Goal: Information Seeking & Learning: Learn about a topic

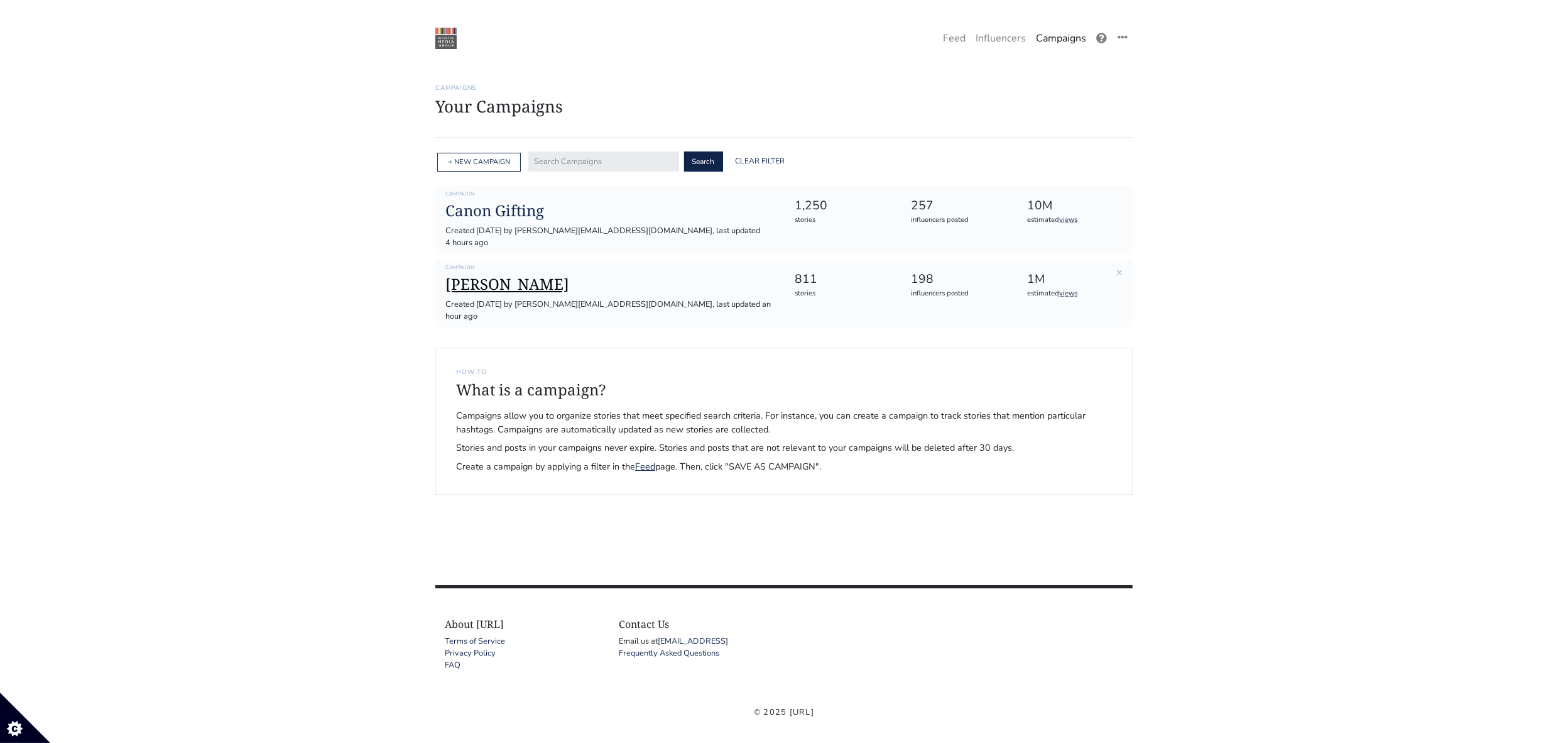
click at [490, 275] on h1 "[PERSON_NAME]" at bounding box center [610, 284] width 329 height 18
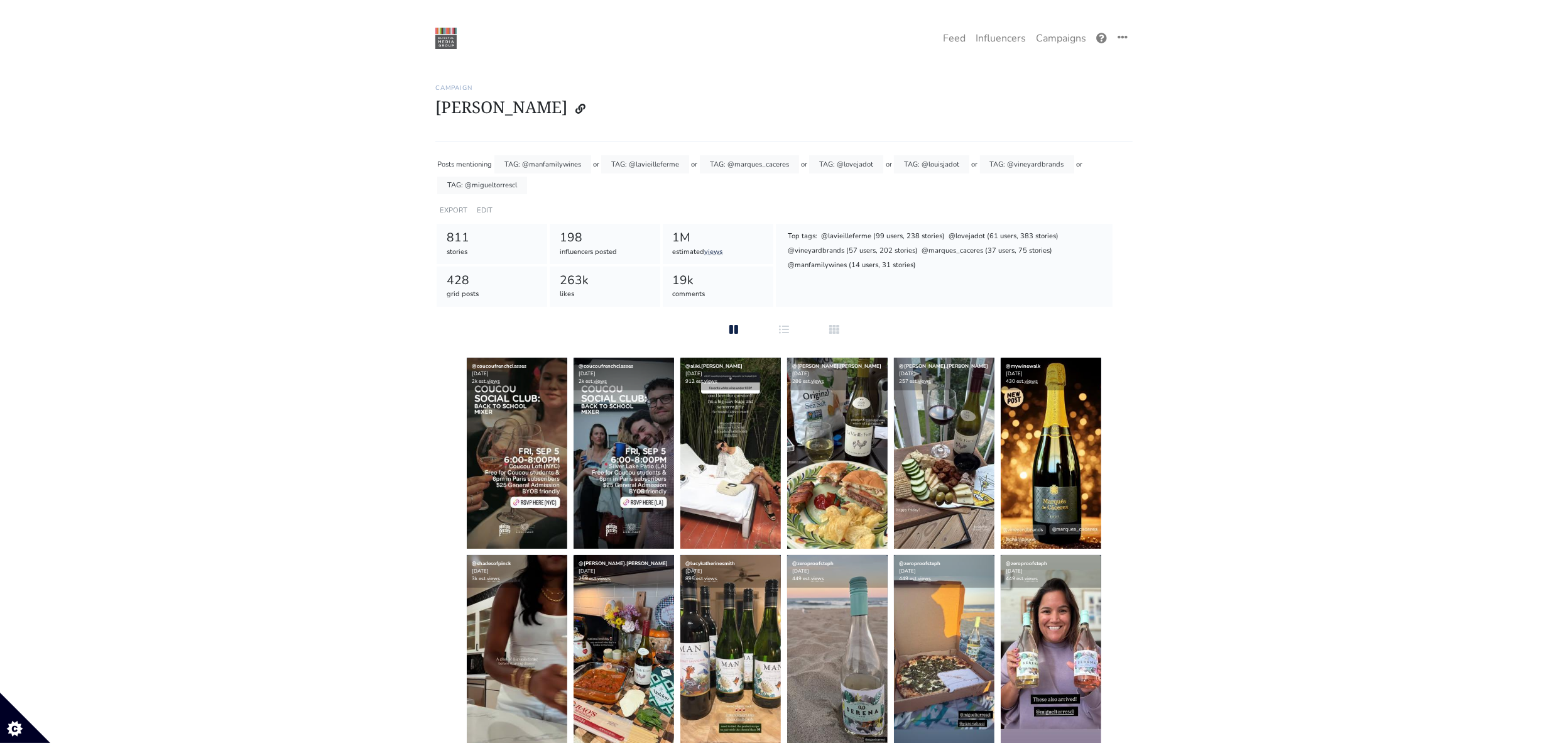
click at [938, 32] on div "One Campaign Feed Influencers Campaigns" at bounding box center [800, 38] width 666 height 26
click at [954, 38] on link "Feed" at bounding box center [954, 38] width 33 height 25
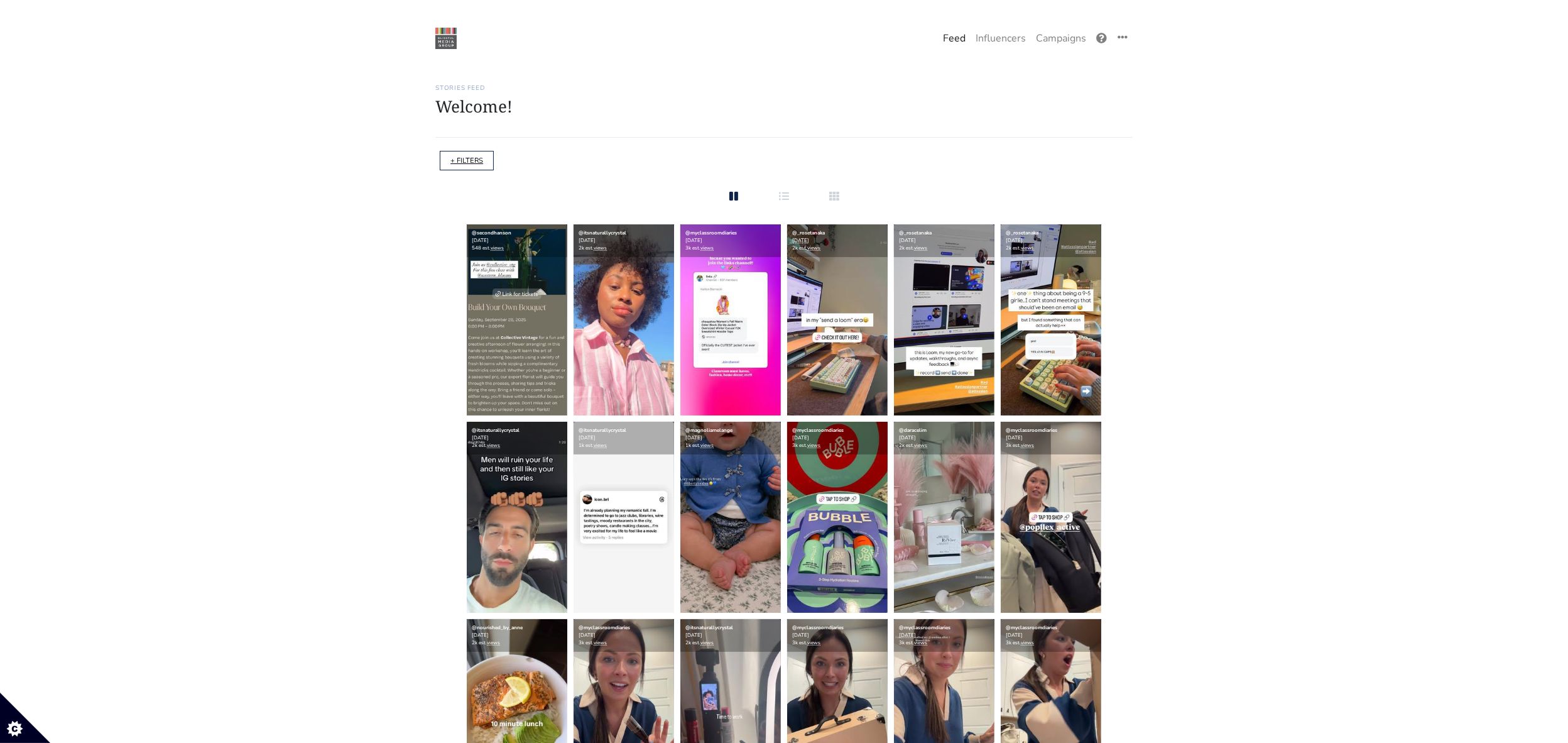
click at [459, 158] on link "+ FILTERS" at bounding box center [467, 161] width 33 height 9
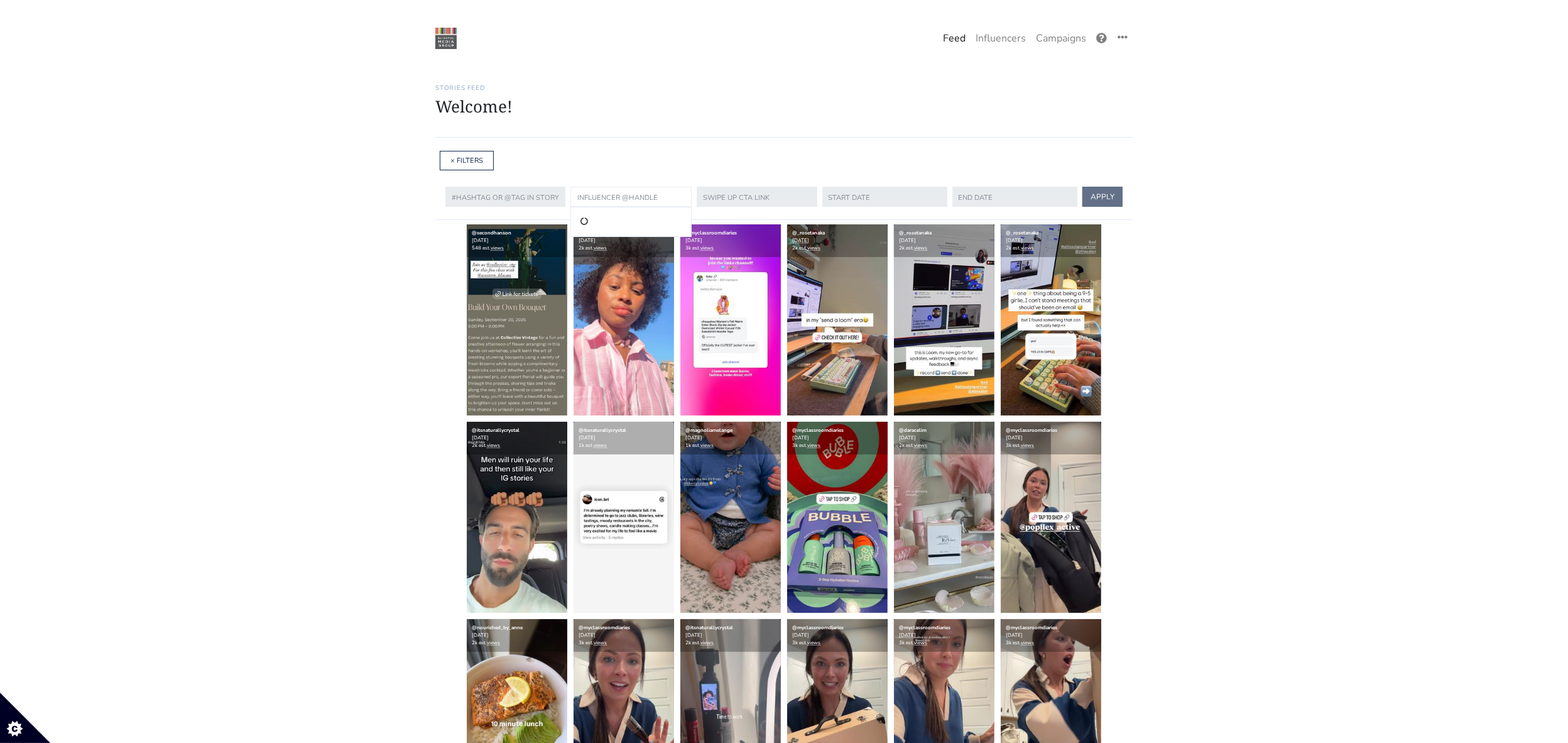
click at [608, 191] on input "text" at bounding box center [631, 197] width 121 height 20
click at [651, 225] on li "@uncorked_engineer" at bounding box center [630, 222] width 105 height 15
type input "uncorked_engineer"
click at [1093, 194] on button "APPLY" at bounding box center [1101, 197] width 40 height 20
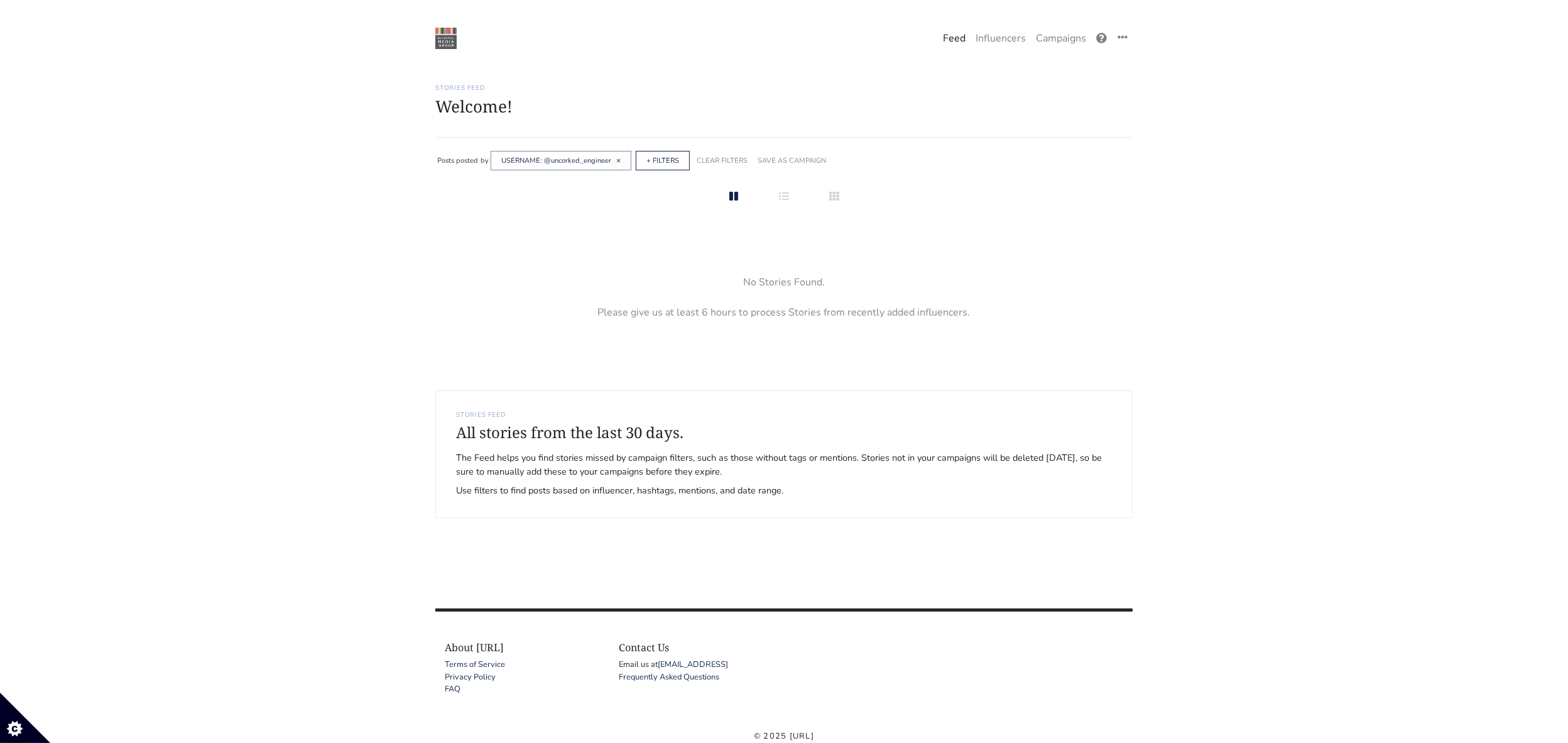
click at [618, 159] on span "×" at bounding box center [618, 160] width 5 height 10
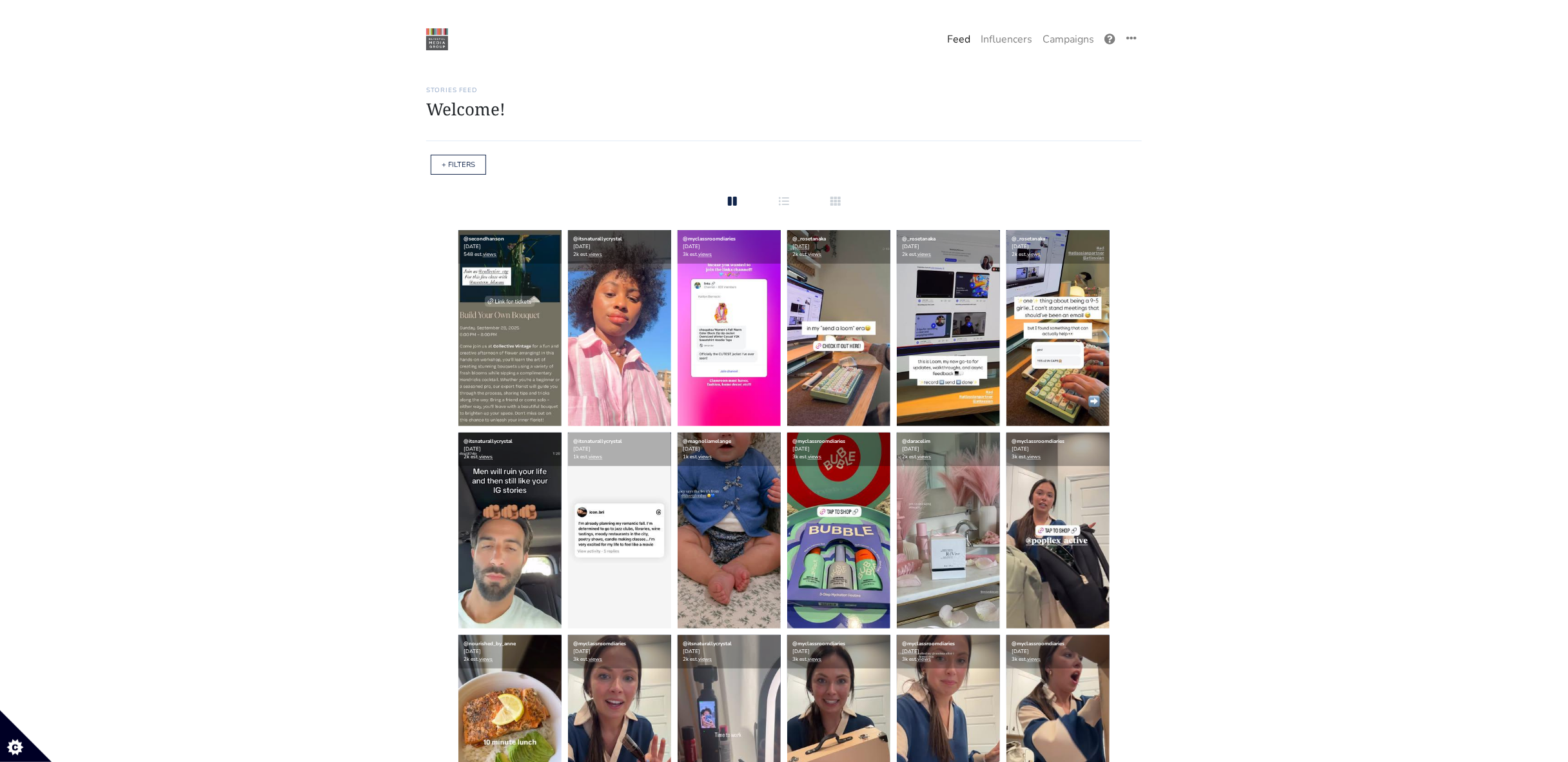
click at [1050, 53] on div "One Campaign Feed Influencers Campaigns" at bounding box center [784, 29] width 1568 height 58
click at [1055, 40] on link "Campaigns" at bounding box center [1069, 39] width 62 height 26
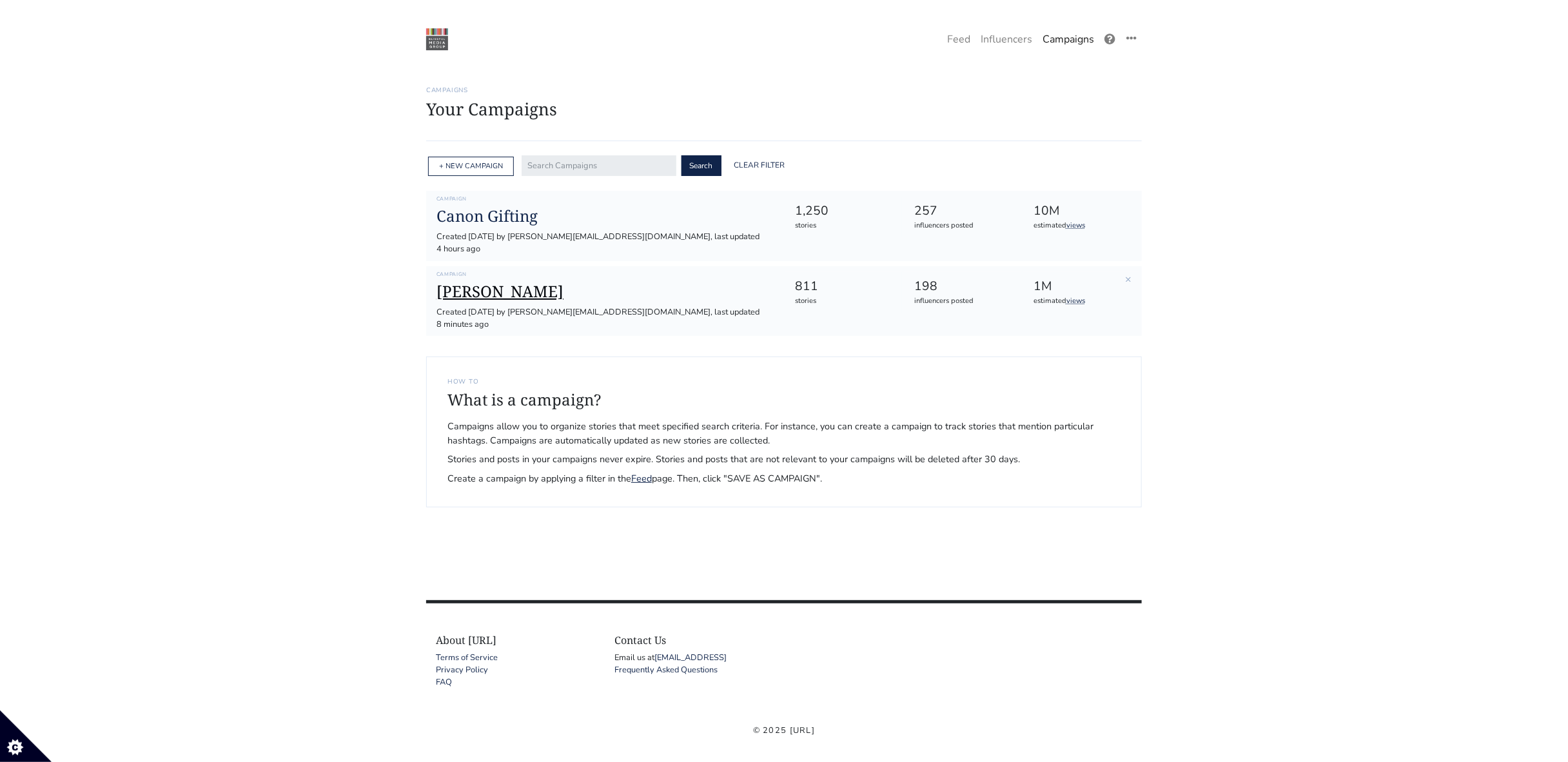
click at [470, 287] on h1 "[PERSON_NAME]" at bounding box center [605, 291] width 338 height 18
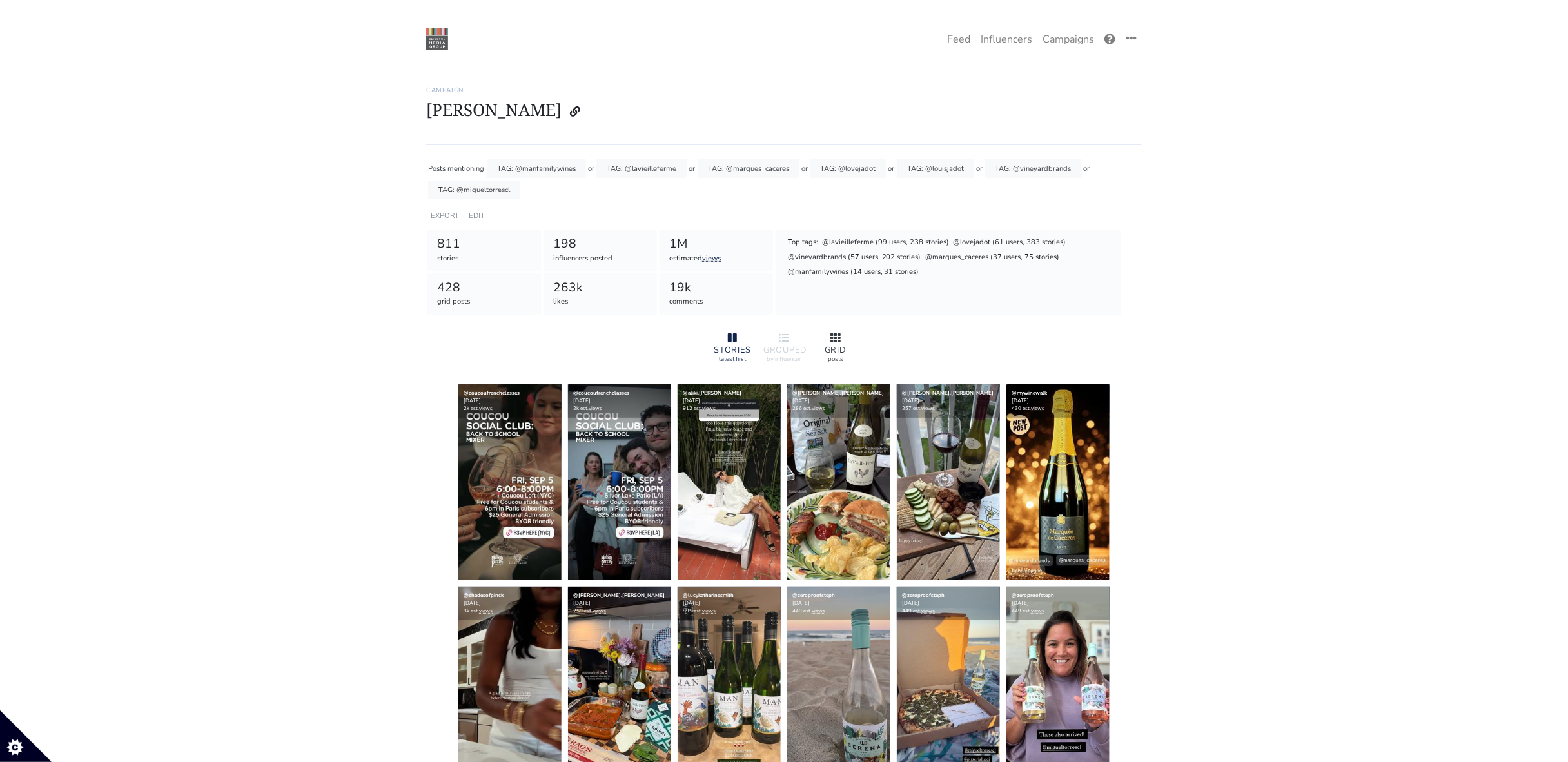
click at [822, 336] on div at bounding box center [836, 338] width 41 height 15
click at [835, 338] on icon at bounding box center [835, 337] width 10 height 9
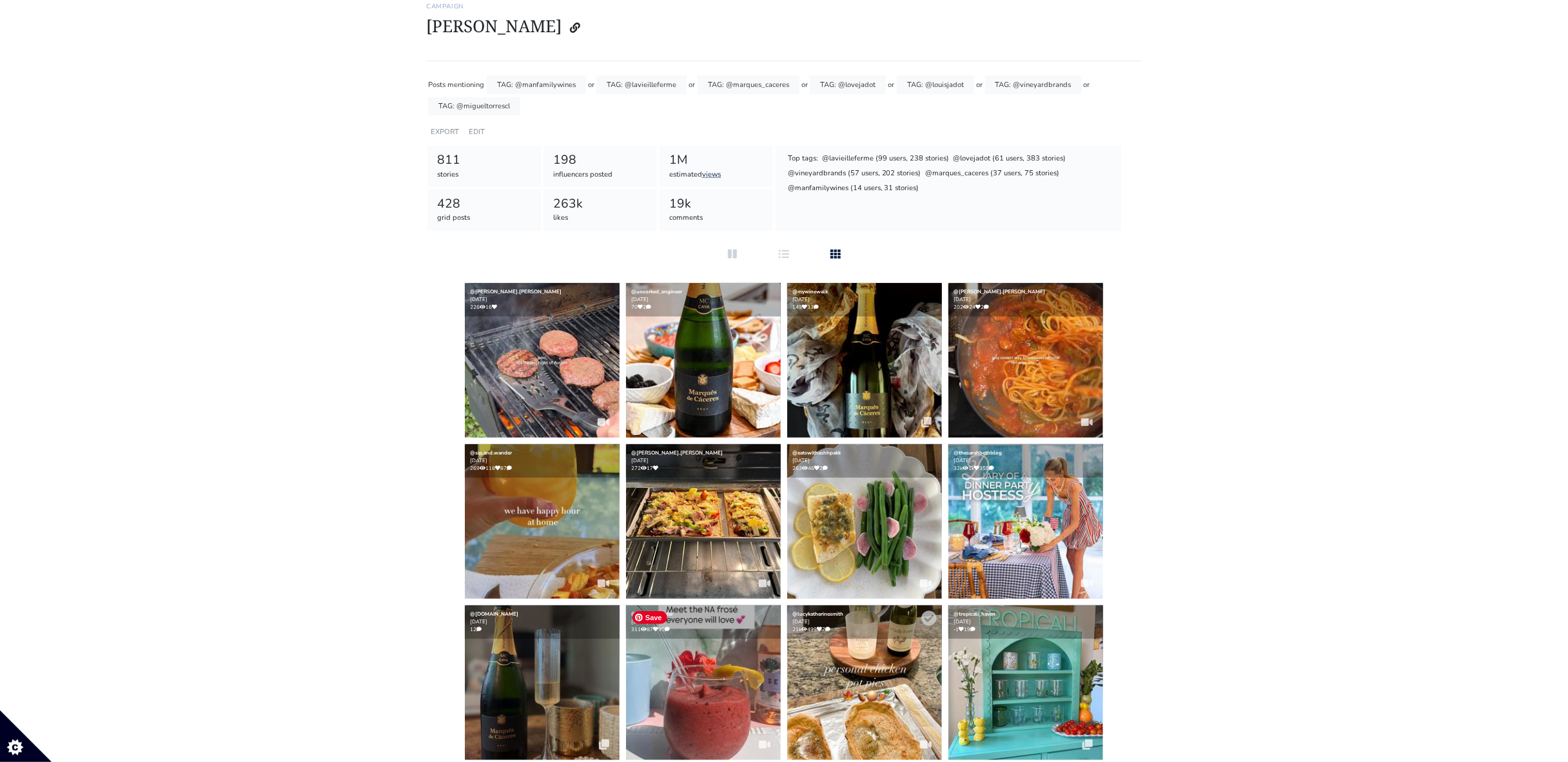
scroll to position [86, 0]
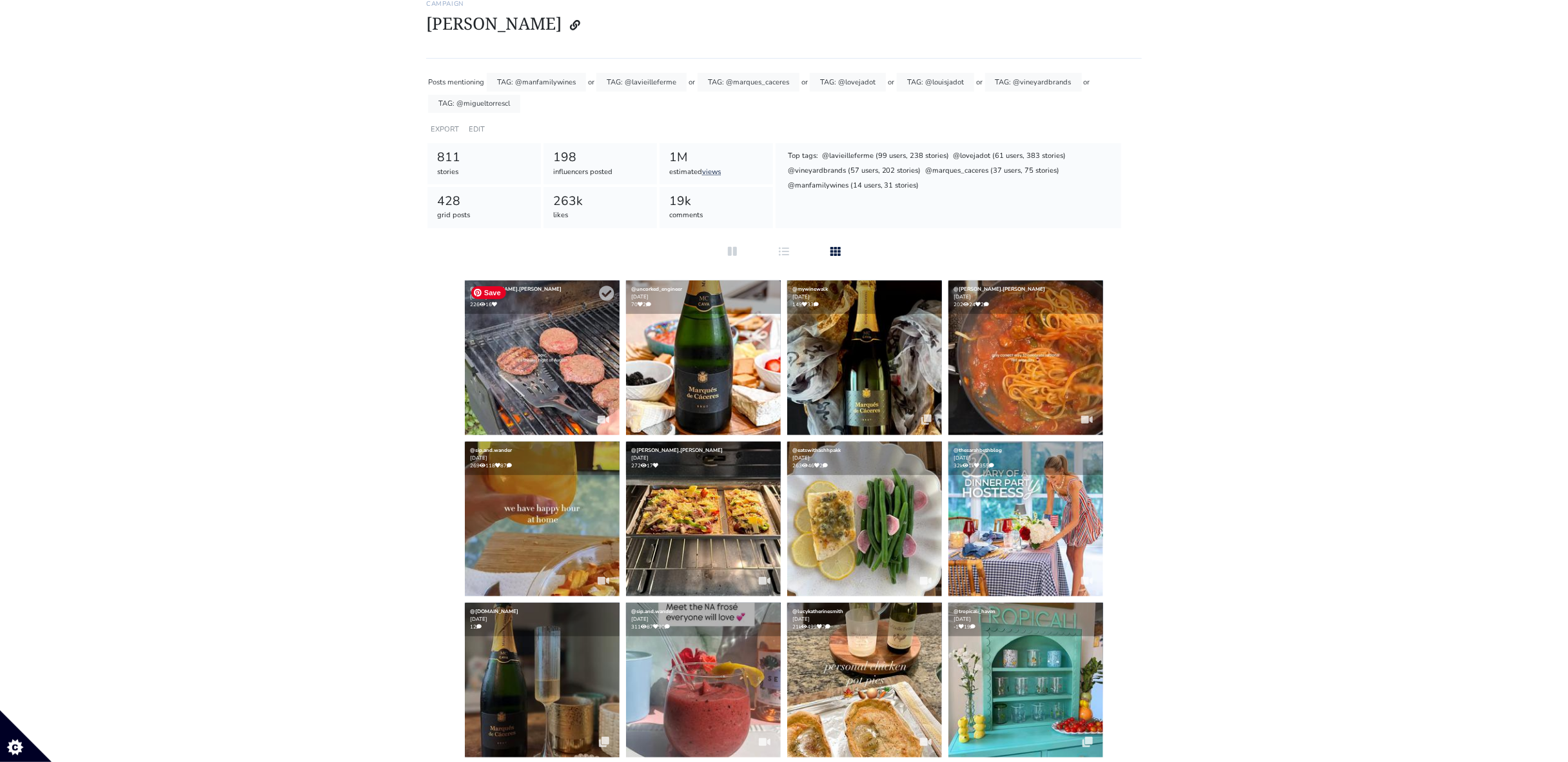
click at [560, 378] on img at bounding box center [542, 358] width 155 height 155
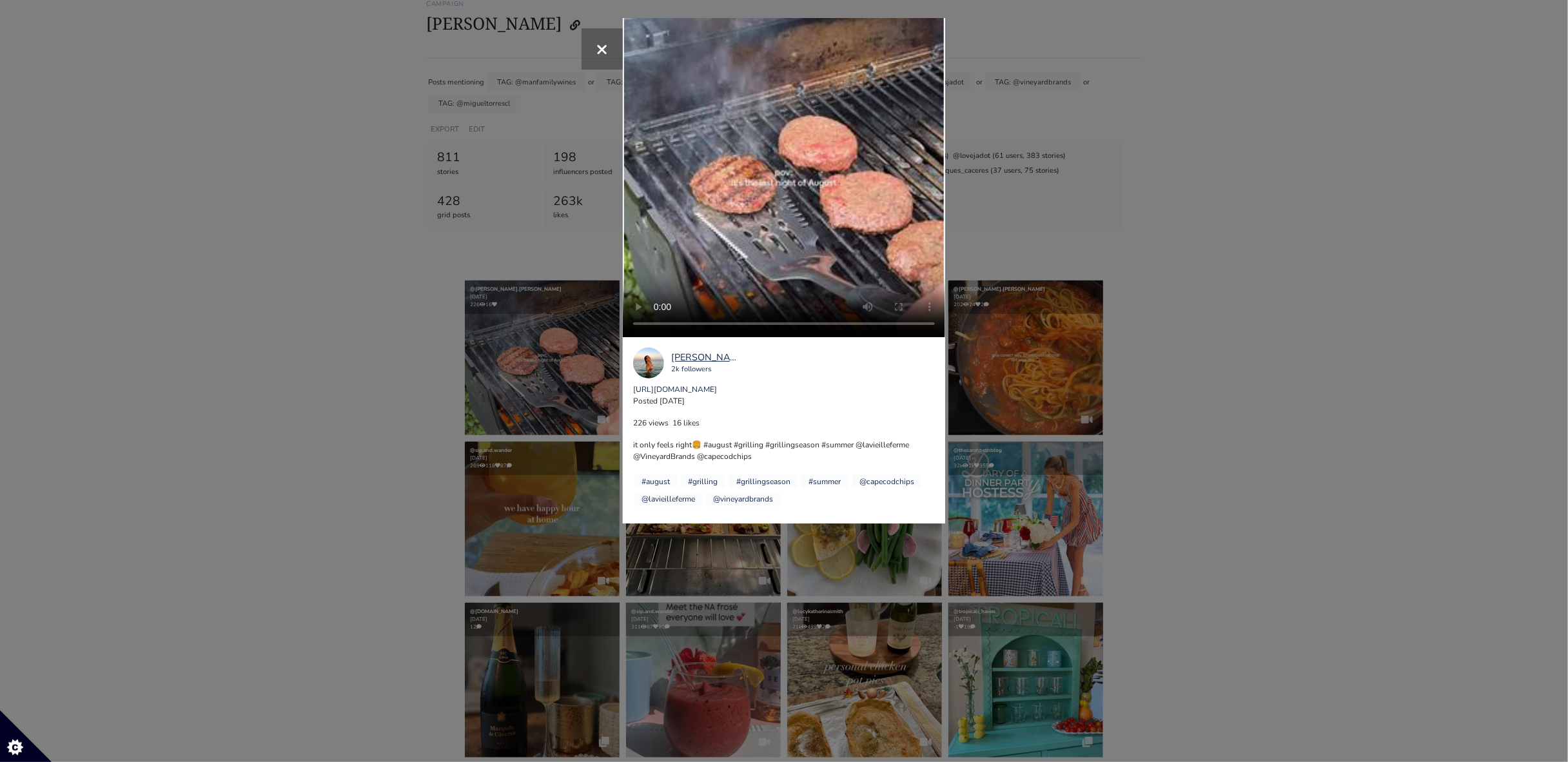
click at [1294, 300] on div "× Your browser does not support HTML5 video. gracie.duncan 2k followers https:/…" at bounding box center [784, 381] width 1568 height 762
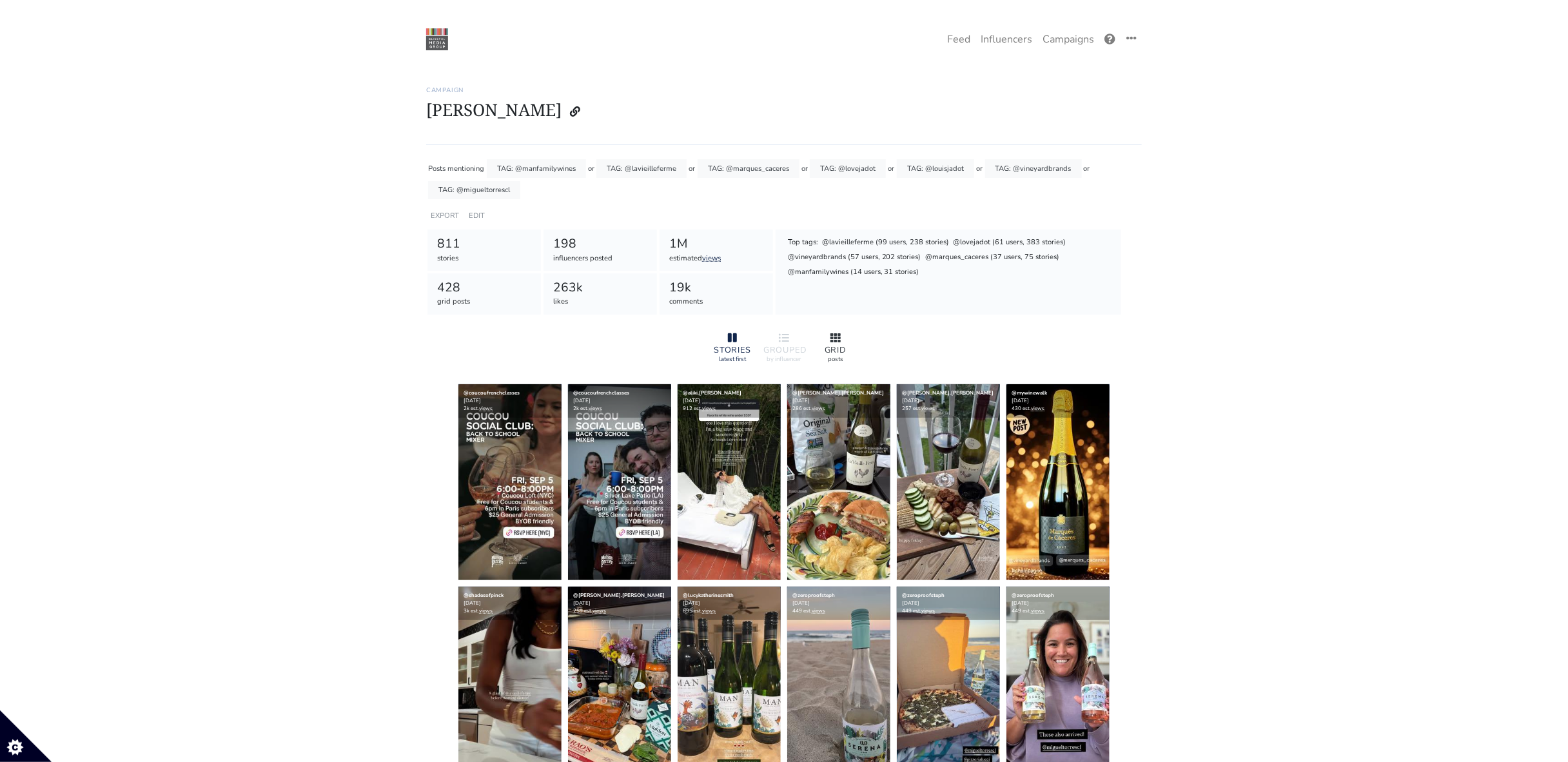
click at [840, 333] on icon at bounding box center [835, 337] width 10 height 9
